Goal: Task Accomplishment & Management: Manage account settings

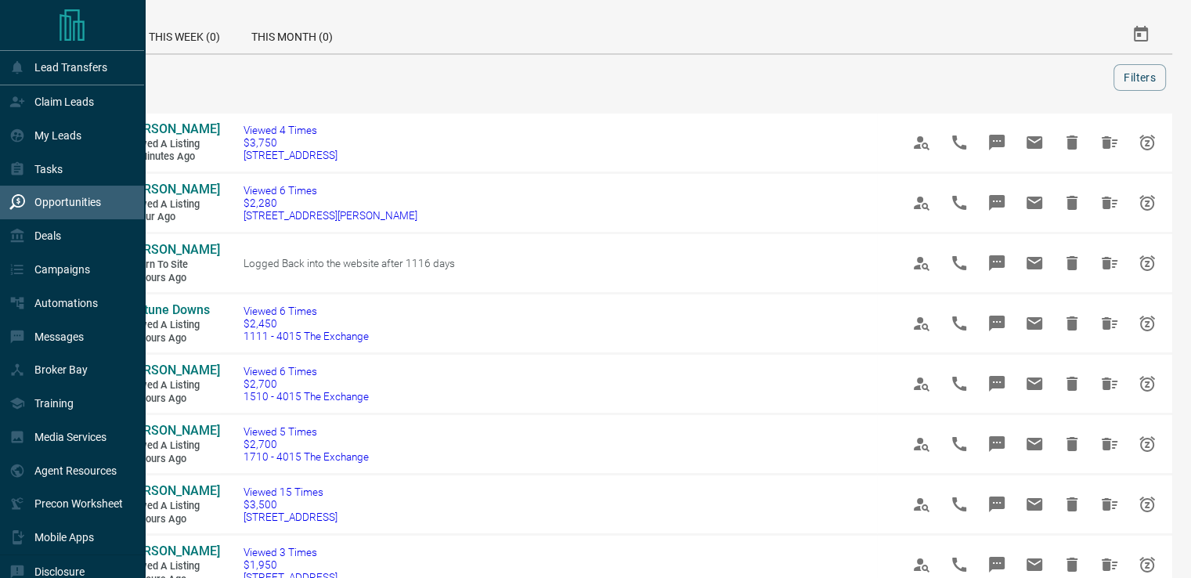
click at [41, 99] on p "Claim Leads" at bounding box center [63, 101] width 59 height 13
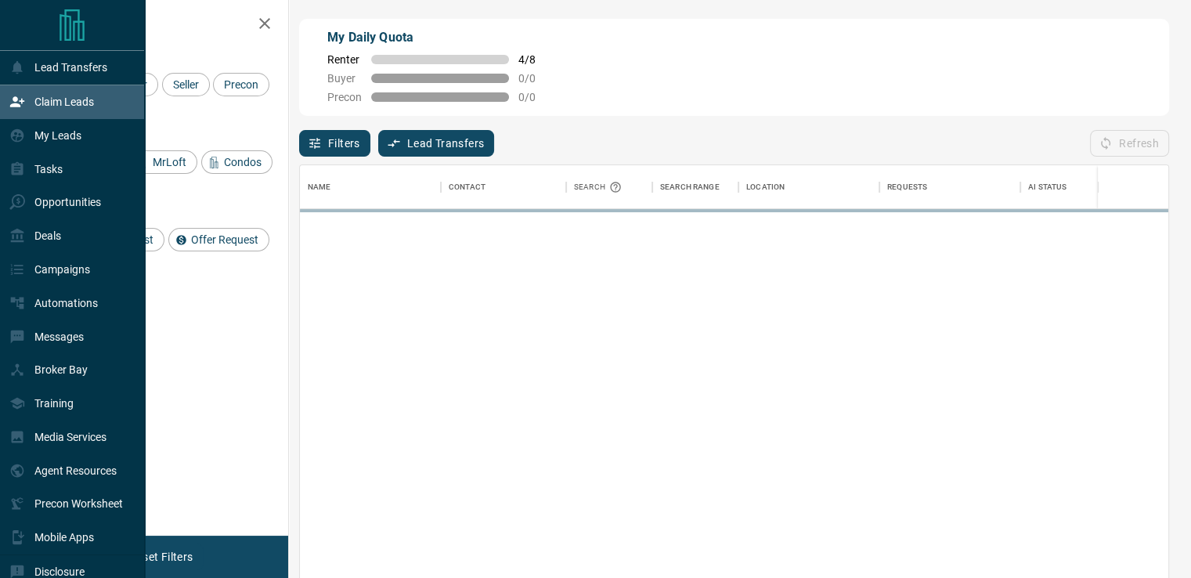
scroll to position [425, 856]
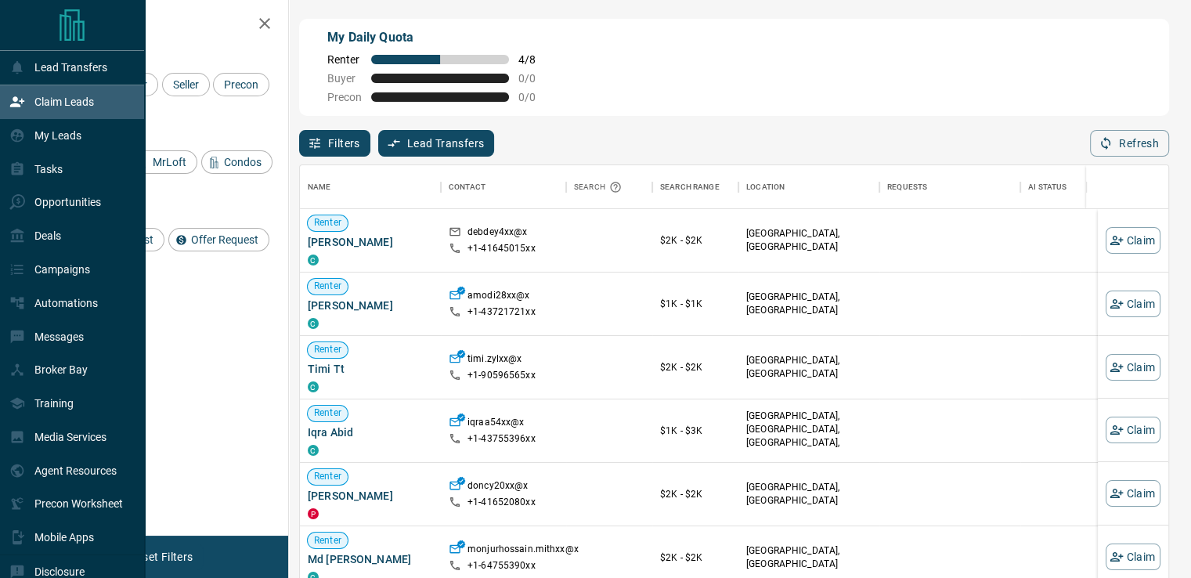
click at [61, 61] on p "Lead Transfers" at bounding box center [70, 67] width 73 height 13
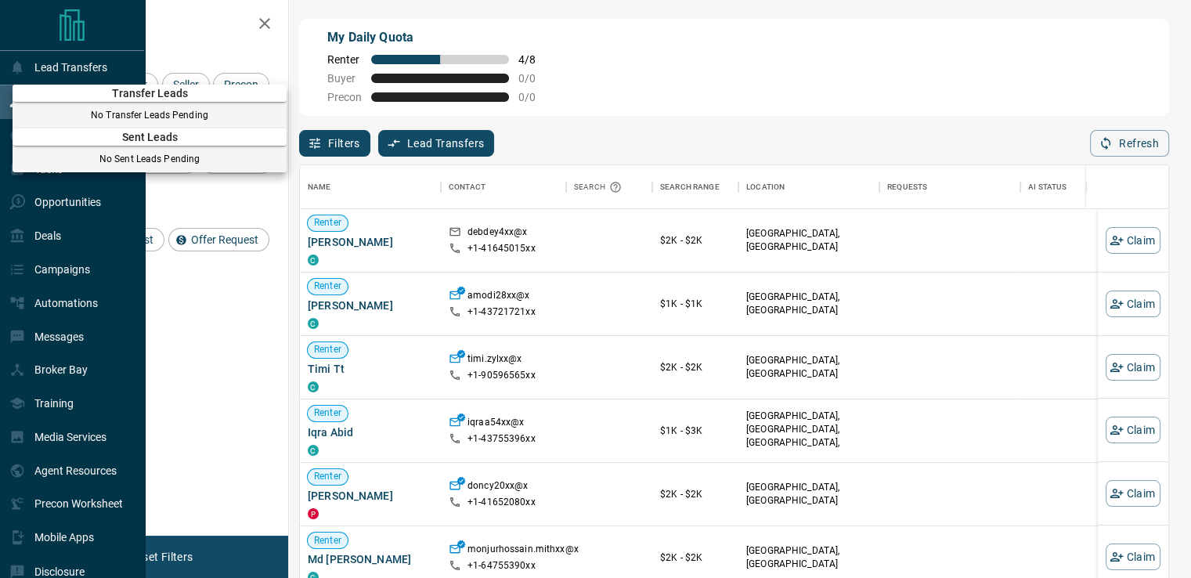
click at [61, 61] on div at bounding box center [595, 289] width 1191 height 578
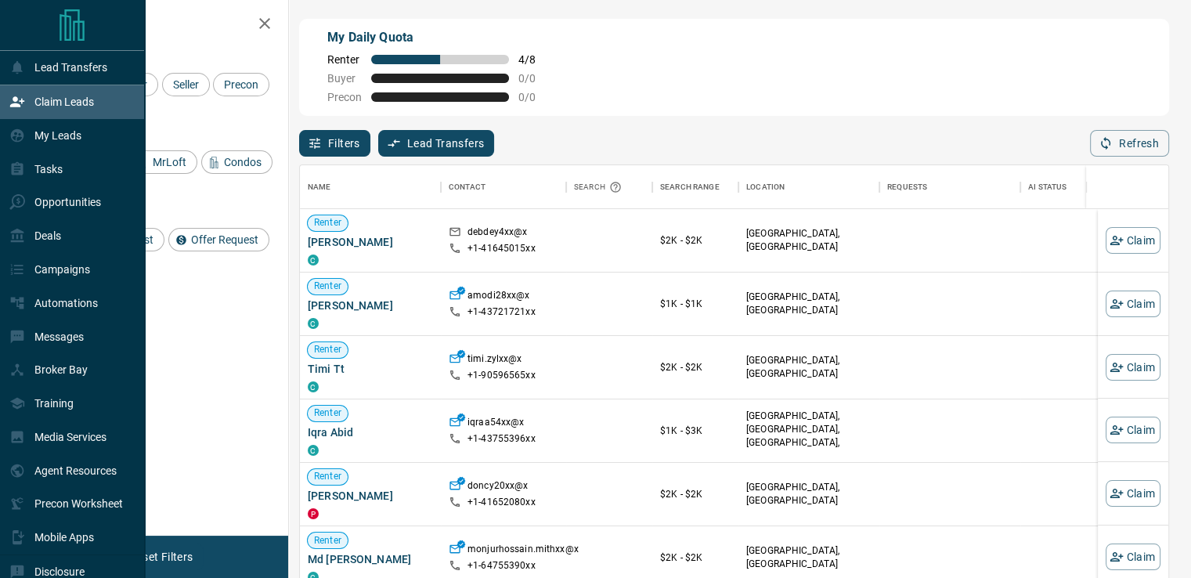
click at [38, 72] on p "Lead Transfers" at bounding box center [70, 67] width 73 height 13
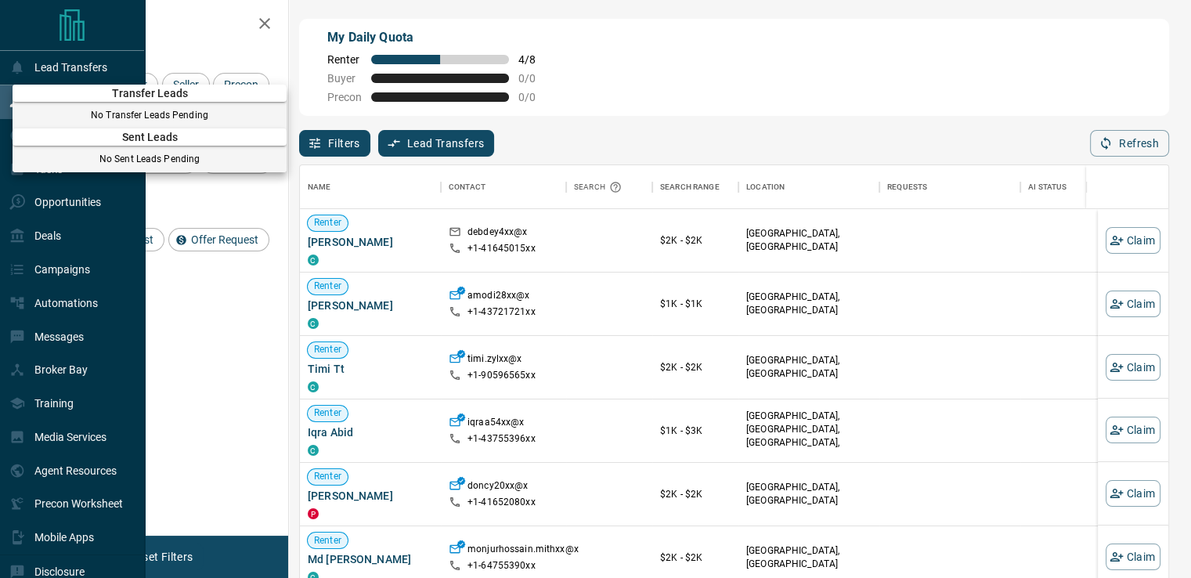
click at [183, 15] on div at bounding box center [595, 289] width 1191 height 578
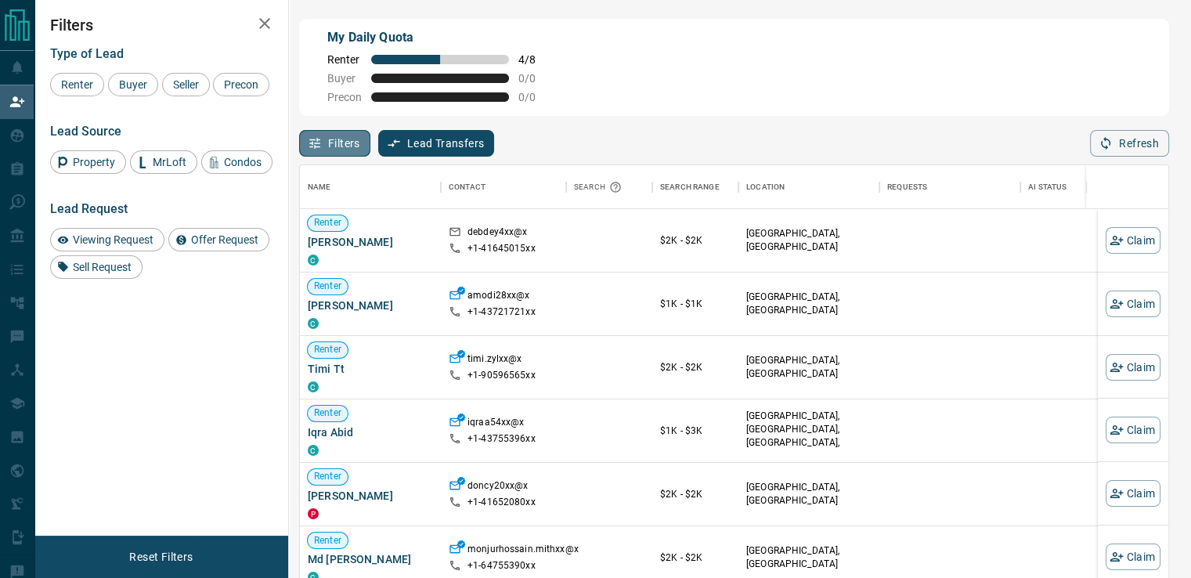
click at [330, 153] on button "Filters" at bounding box center [334, 143] width 71 height 27
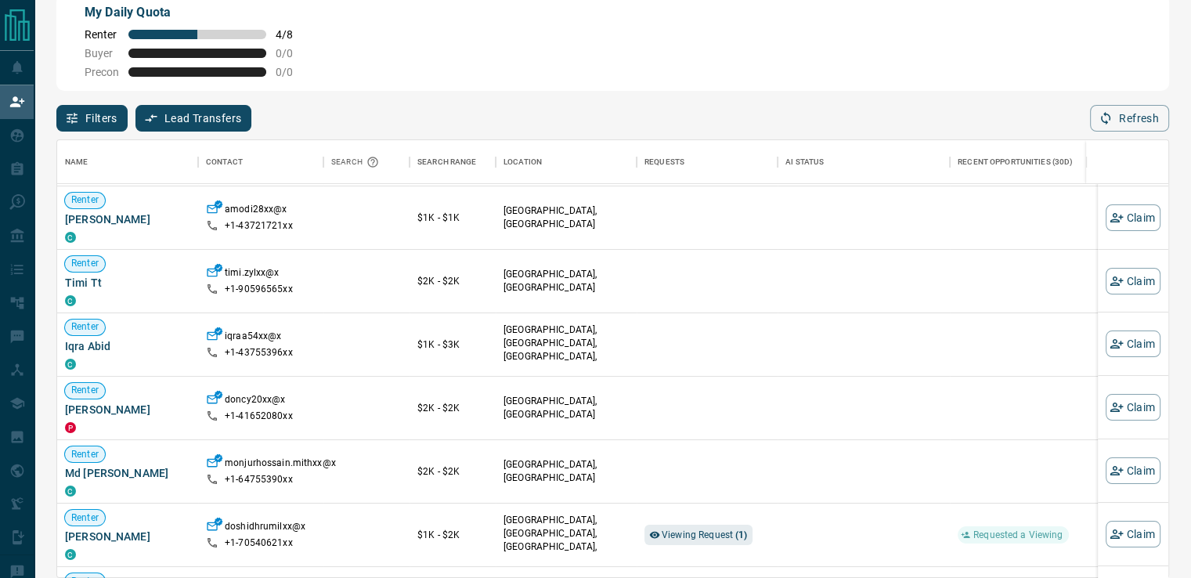
scroll to position [63, 0]
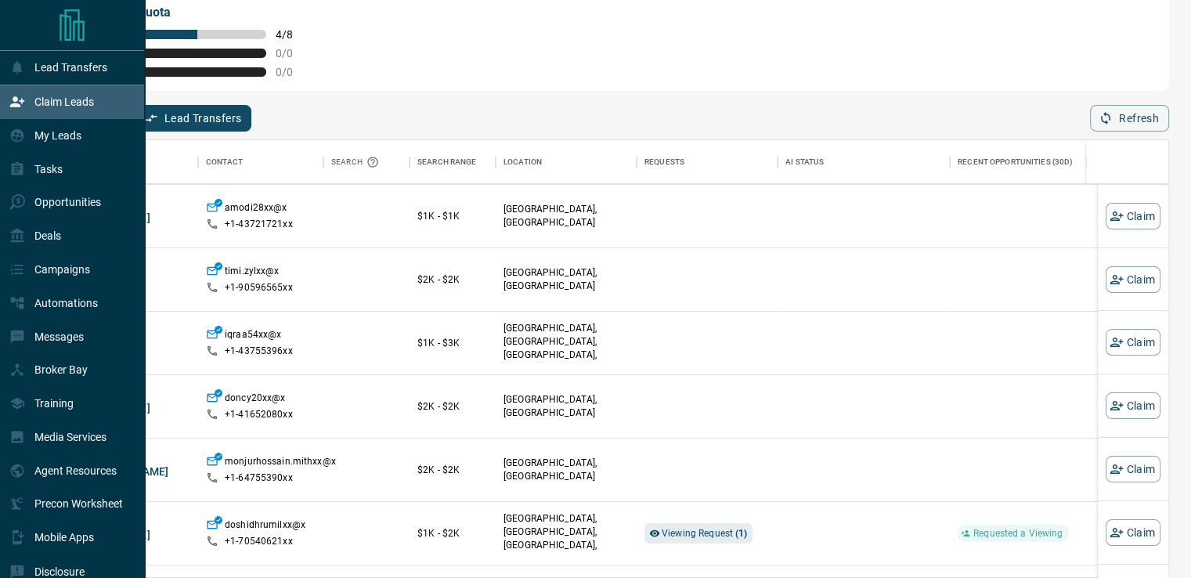
click at [22, 151] on div "My Leads" at bounding box center [72, 136] width 145 height 34
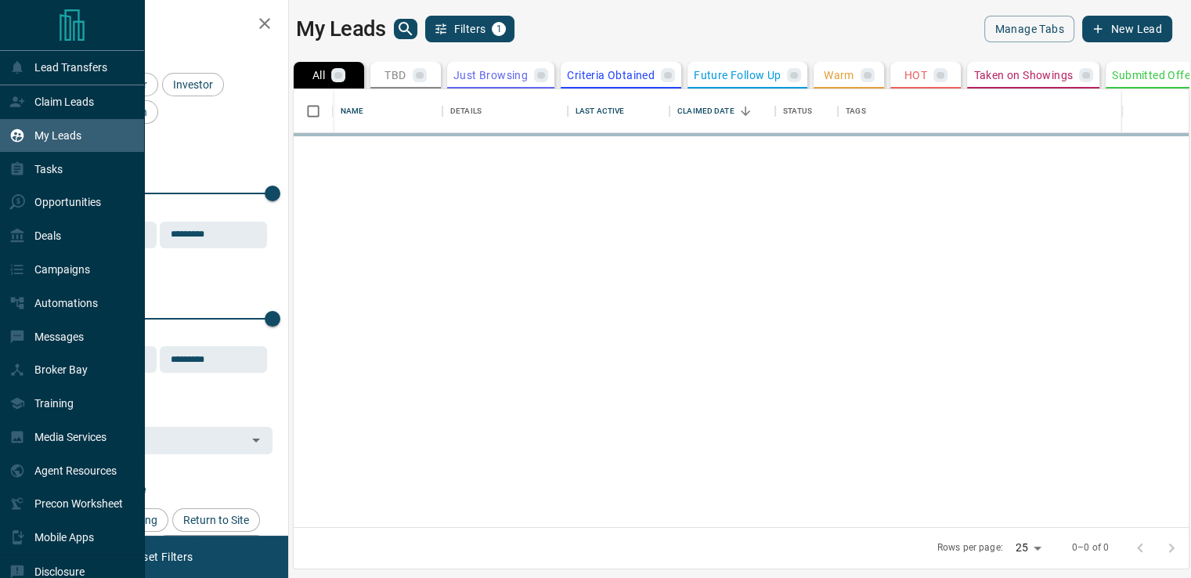
click at [53, 218] on div "Opportunities" at bounding box center [72, 203] width 145 height 34
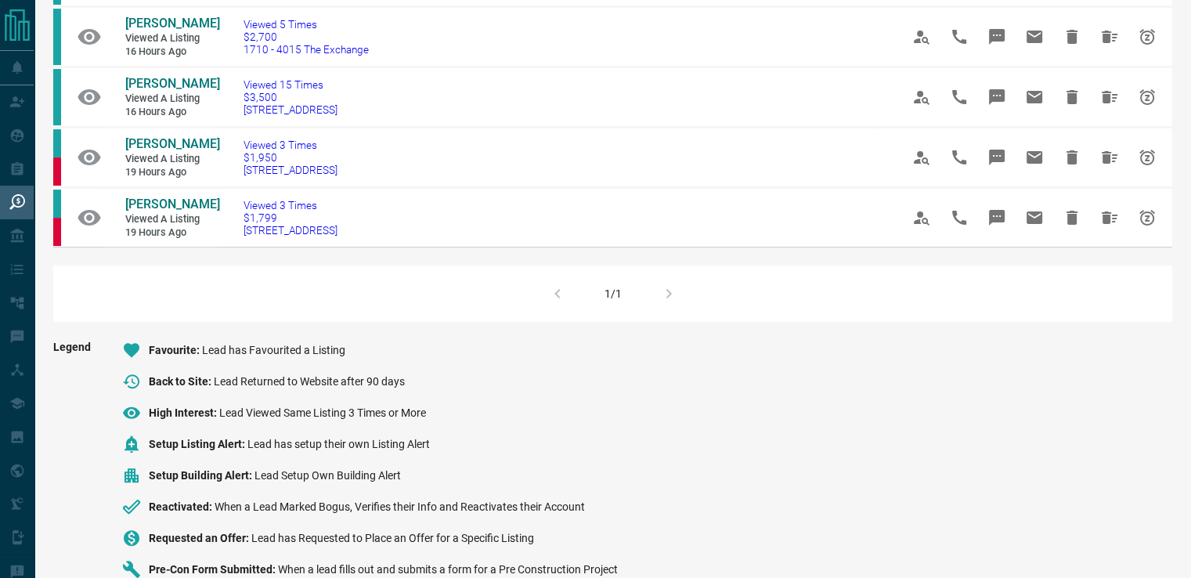
scroll to position [410, 0]
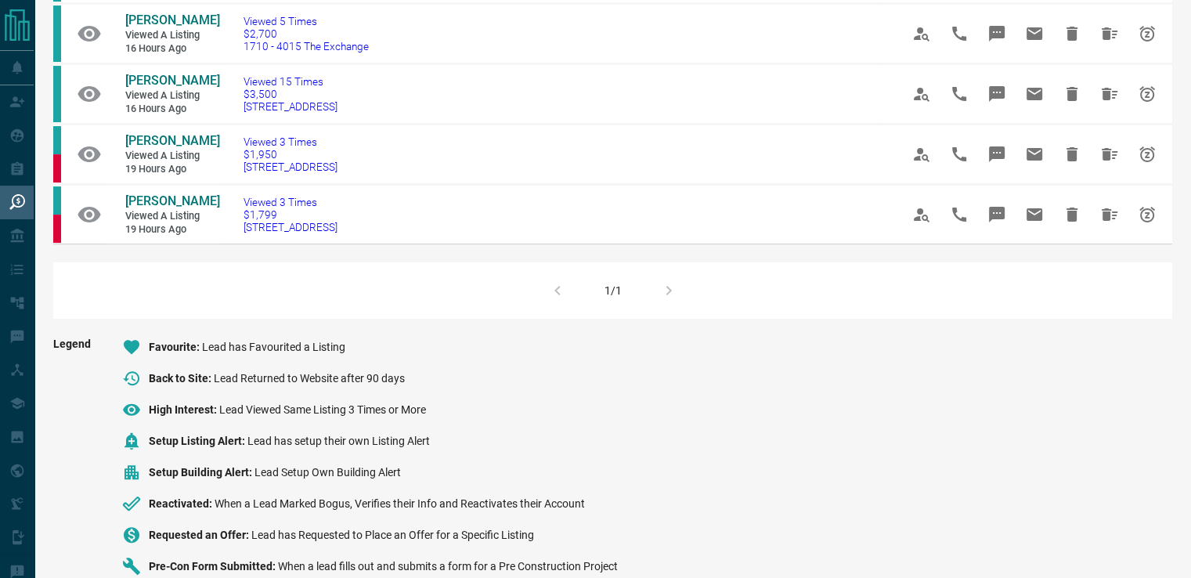
click at [334, 197] on span "Viewed 3 Times" at bounding box center [290, 202] width 94 height 13
